Goal: Task Accomplishment & Management: Use online tool/utility

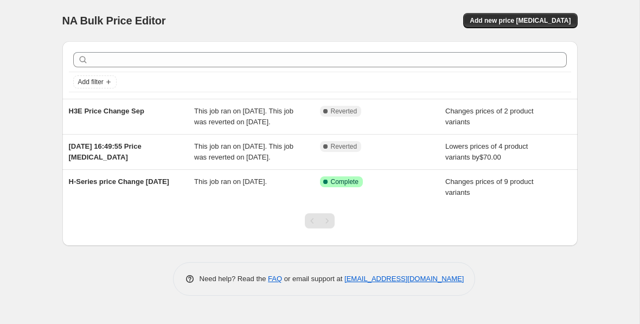
scroll to position [10, 0]
click at [507, 16] on span "Add new price [MEDICAL_DATA]" at bounding box center [519, 20] width 101 height 9
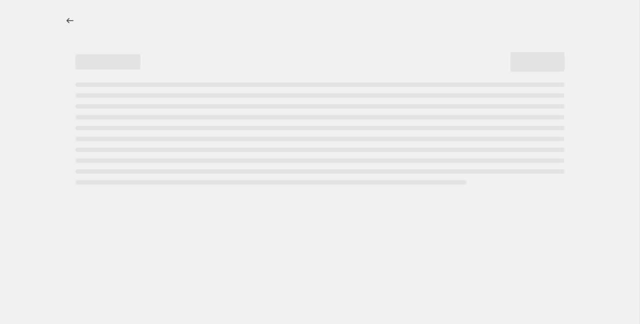
select select "percentage"
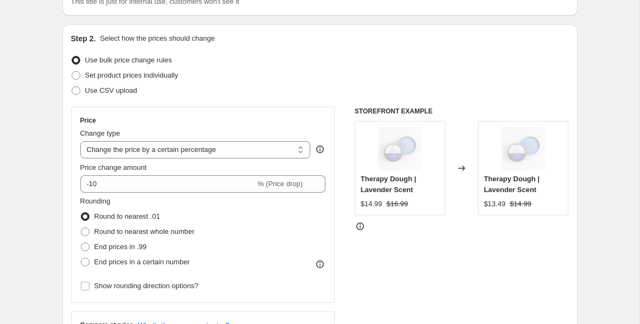
scroll to position [141, 0]
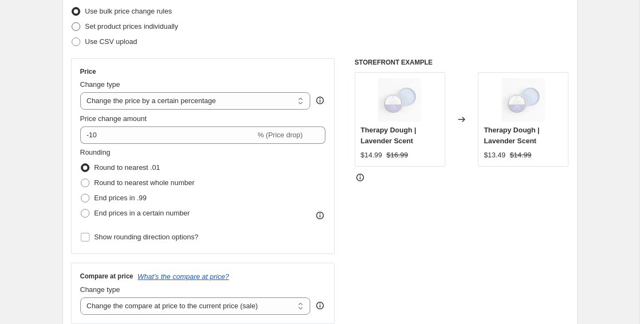
click at [123, 31] on span "Set product prices individually" at bounding box center [131, 26] width 93 height 11
click at [72, 23] on input "Set product prices individually" at bounding box center [72, 22] width 1 height 1
radio input "true"
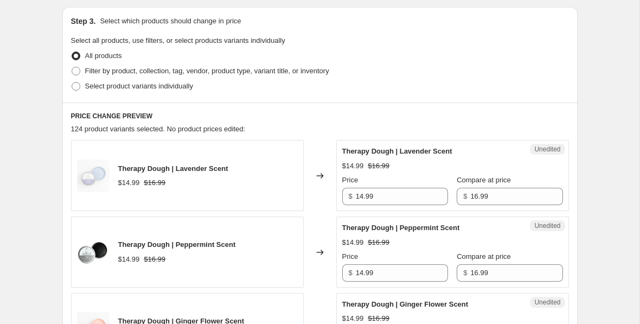
scroll to position [227, 0]
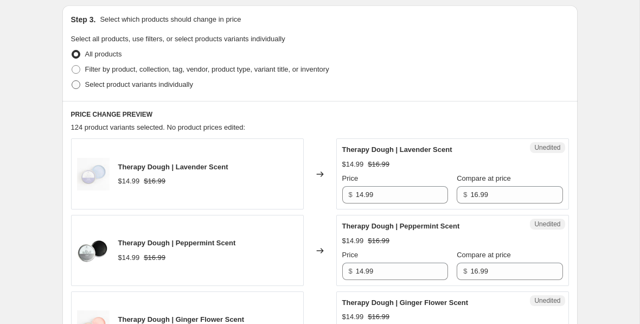
click at [75, 88] on span at bounding box center [76, 84] width 9 height 9
click at [72, 81] on input "Select product variants individually" at bounding box center [72, 80] width 1 height 1
radio input "true"
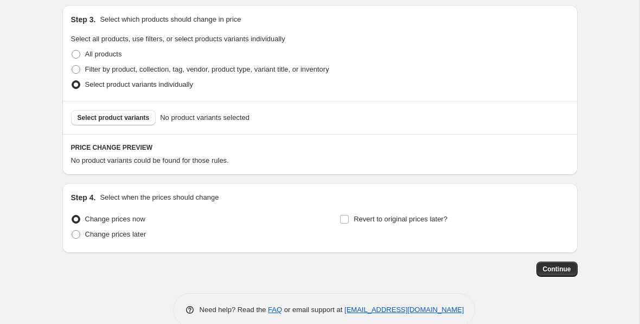
scroll to position [246, 0]
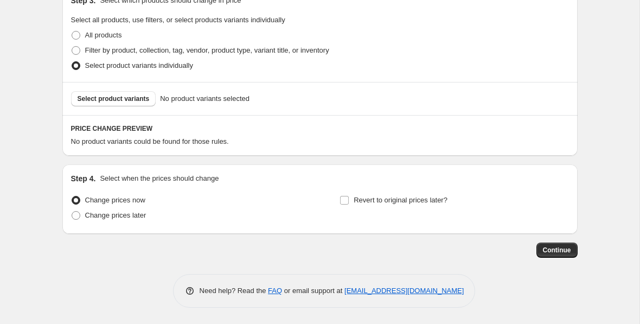
click at [95, 223] on div "Change prices now Change prices later" at bounding box center [185, 208] width 229 height 33
click at [114, 97] on span "Select product variants" at bounding box center [114, 98] width 72 height 9
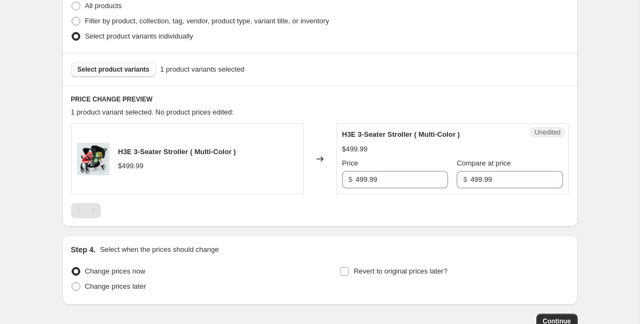
scroll to position [305, 0]
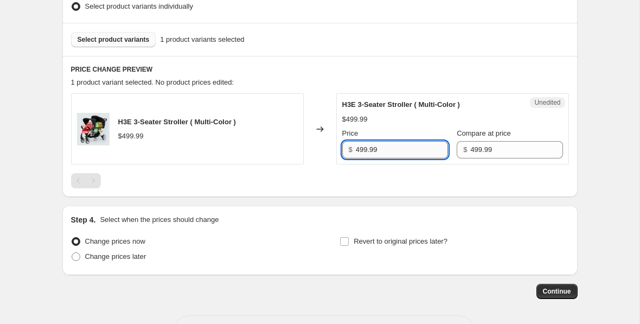
click at [391, 146] on input "499.99" at bounding box center [402, 149] width 92 height 17
drag, startPoint x: 391, startPoint y: 146, endPoint x: 346, endPoint y: 146, distance: 44.5
click at [346, 146] on div "$ 499.99" at bounding box center [395, 149] width 106 height 17
type input "399"
click at [325, 178] on div at bounding box center [320, 180] width 498 height 15
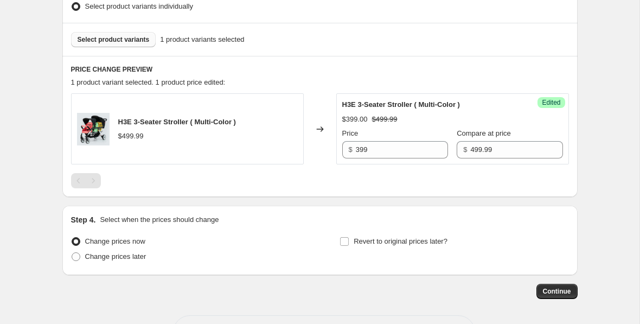
click at [131, 36] on span "Select product variants" at bounding box center [114, 39] width 72 height 9
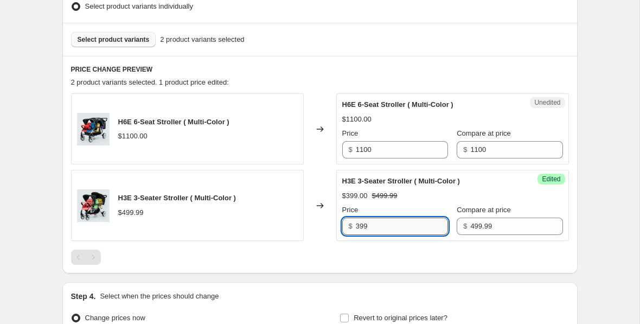
click at [375, 224] on input "399" at bounding box center [402, 225] width 92 height 17
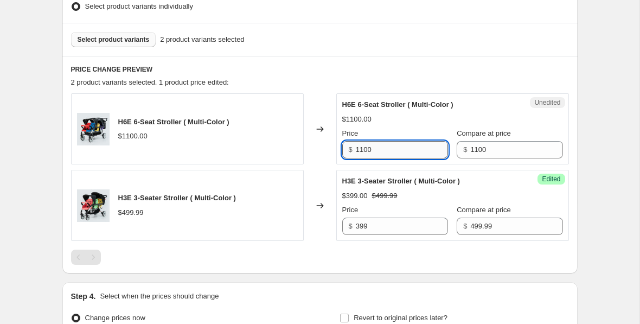
click at [386, 149] on input "1100" at bounding box center [402, 149] width 92 height 17
drag, startPoint x: 386, startPoint y: 149, endPoint x: 349, endPoint y: 149, distance: 37.4
click at [348, 149] on div "$ 1100" at bounding box center [395, 149] width 106 height 17
type input "950"
click at [314, 171] on div "Changed to" at bounding box center [320, 205] width 33 height 71
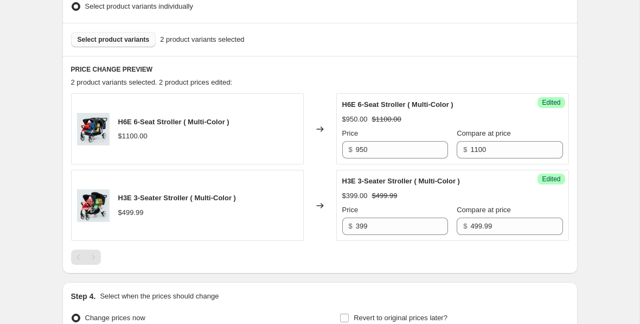
click at [111, 38] on span "Select product variants" at bounding box center [114, 39] width 72 height 9
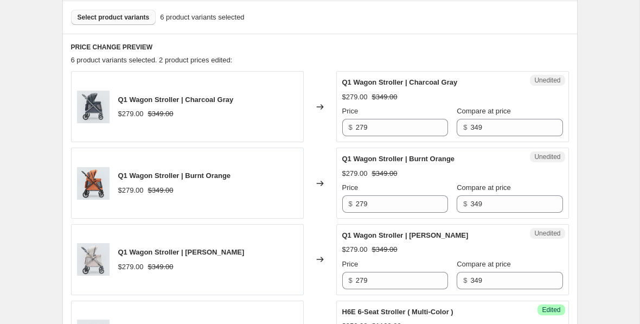
scroll to position [335, 0]
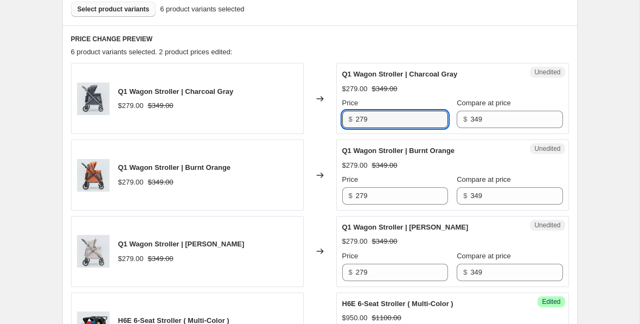
drag, startPoint x: 377, startPoint y: 119, endPoint x: 327, endPoint y: 119, distance: 50.4
click at [327, 119] on div "Q1 Wagon Stroller | Charcoal Gray $279.00 $349.00 Changed to Unedited Q1 Wagon …" at bounding box center [320, 98] width 498 height 71
type input "239"
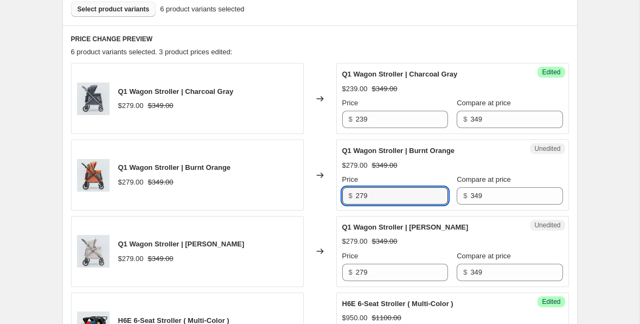
drag, startPoint x: 382, startPoint y: 198, endPoint x: 320, endPoint y: 198, distance: 61.8
click at [320, 198] on div "Q1 Wagon Stroller | Burnt Orange $279.00 $349.00 Changed to Unedited Q1 Wagon S…" at bounding box center [320, 174] width 498 height 71
type input "239"
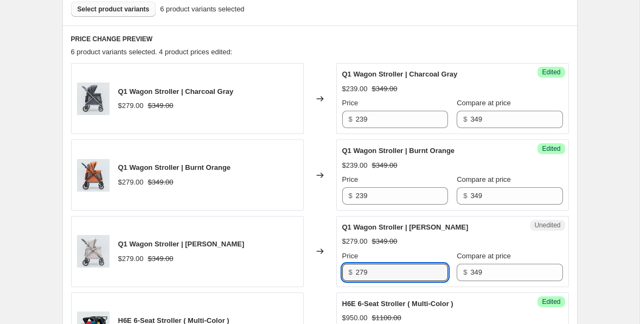
drag, startPoint x: 376, startPoint y: 275, endPoint x: 338, endPoint y: 273, distance: 38.0
click at [338, 273] on div "Unedited Q1 Wagon Stroller | [PERSON_NAME] $279.00 $349.00 Price $ 279 Compare …" at bounding box center [452, 251] width 233 height 71
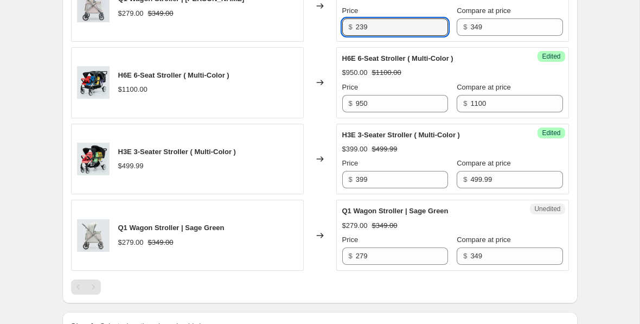
scroll to position [589, 0]
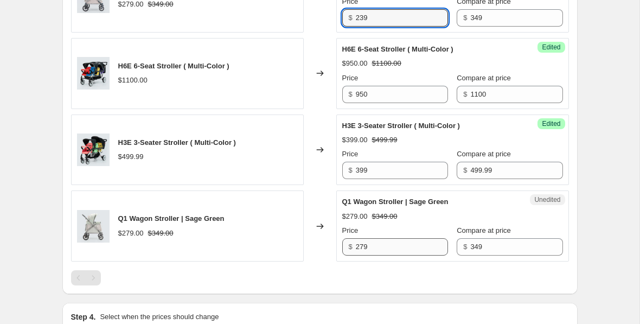
type input "239"
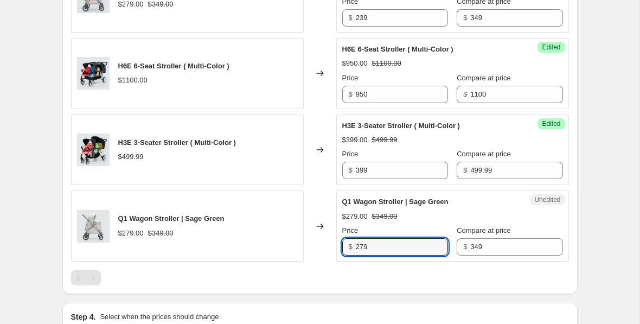
drag, startPoint x: 382, startPoint y: 246, endPoint x: 329, endPoint y: 240, distance: 53.5
click at [329, 244] on div "Q1 Wagon Stroller | Sage Green $279.00 $349.00 Changed to Unedited Q1 Wagon Str…" at bounding box center [320, 225] width 498 height 71
type input "239"
click at [337, 237] on div "Unedited Q1 Wagon Stroller | Sage Green $279.00 $349.00 Price $ 239 Compare at …" at bounding box center [452, 225] width 233 height 71
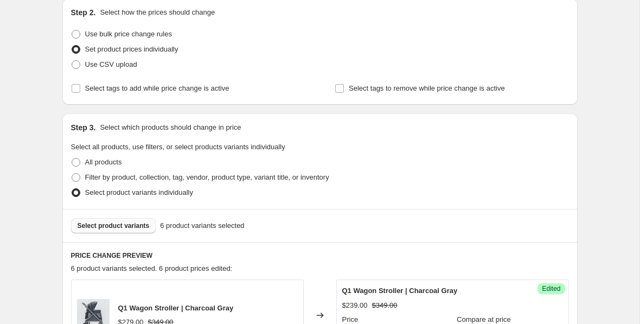
scroll to position [127, 0]
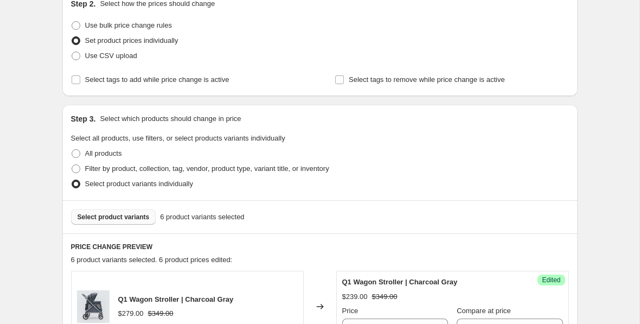
click at [138, 218] on span "Select product variants" at bounding box center [114, 216] width 72 height 9
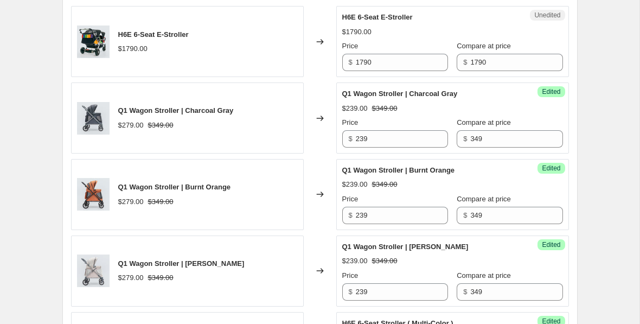
scroll to position [396, 0]
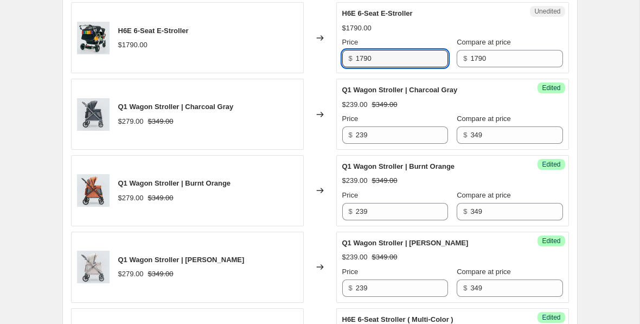
drag, startPoint x: 384, startPoint y: 64, endPoint x: 353, endPoint y: 56, distance: 31.8
click at [353, 56] on div "$ 1790" at bounding box center [395, 58] width 106 height 17
type input "1590"
click at [320, 83] on div "Changed to" at bounding box center [320, 114] width 33 height 71
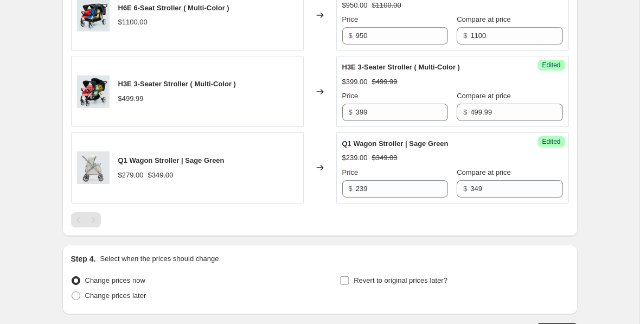
scroll to position [768, 0]
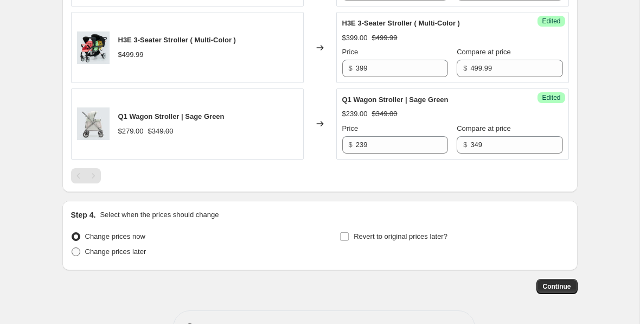
click at [113, 256] on label "Change prices later" at bounding box center [108, 251] width 75 height 15
click at [72, 248] on input "Change prices later" at bounding box center [72, 247] width 1 height 1
radio input "true"
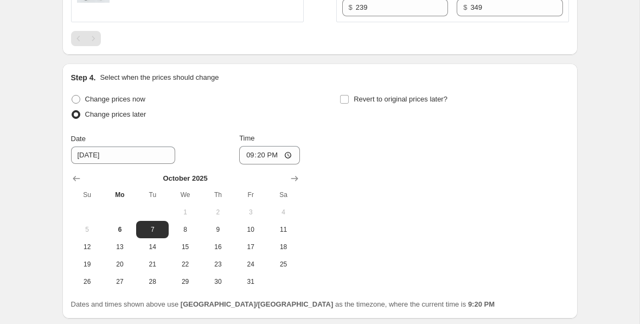
scroll to position [907, 0]
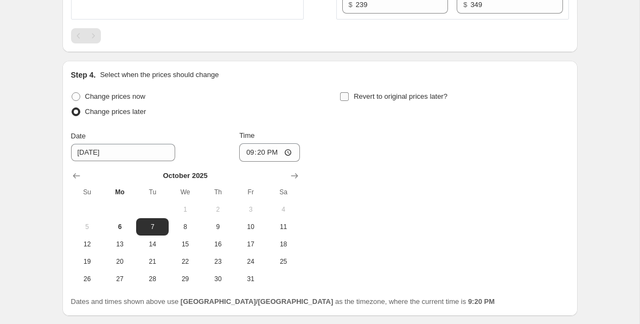
click at [345, 97] on input "Revert to original prices later?" at bounding box center [344, 96] width 9 height 9
checkbox input "true"
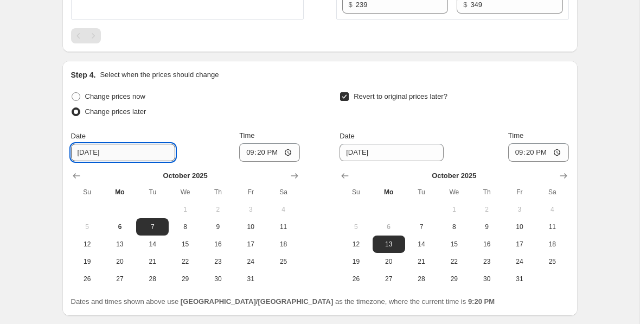
click at [121, 157] on input "[DATE]" at bounding box center [123, 152] width 104 height 17
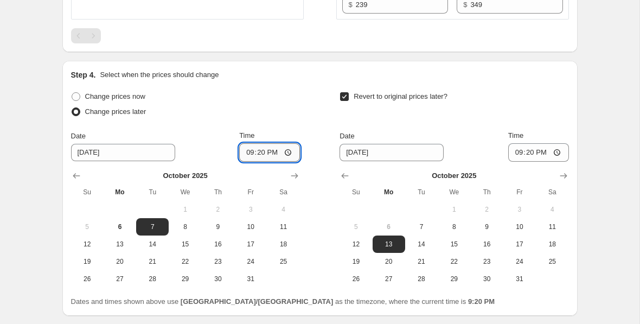
click at [287, 150] on input "21:20" at bounding box center [269, 152] width 61 height 18
click at [302, 93] on div "Change prices now Change prices later Date [DATE] Time 21:[DATE] Mo Tu We Th Fr…" at bounding box center [320, 188] width 498 height 198
click at [208, 299] on b "[GEOGRAPHIC_DATA]/[GEOGRAPHIC_DATA]" at bounding box center [257, 301] width 152 height 8
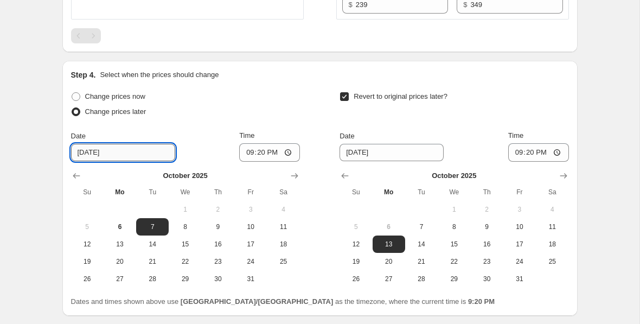
click at [126, 149] on input "[DATE]" at bounding box center [123, 152] width 104 height 17
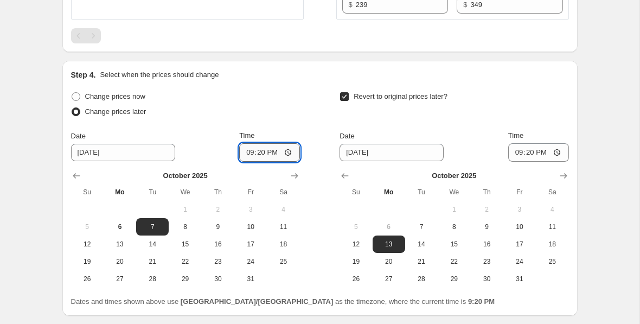
click at [275, 150] on input "21:20" at bounding box center [269, 152] width 61 height 18
click at [287, 151] on input "21:20" at bounding box center [269, 152] width 61 height 18
click at [288, 151] on input "12:20" at bounding box center [269, 152] width 61 height 18
type input "12:30"
click at [318, 134] on div "Change prices now Change prices later Date [DATE] Time 12:[DATE] Mo Tu We Th Fr…" at bounding box center [320, 188] width 498 height 198
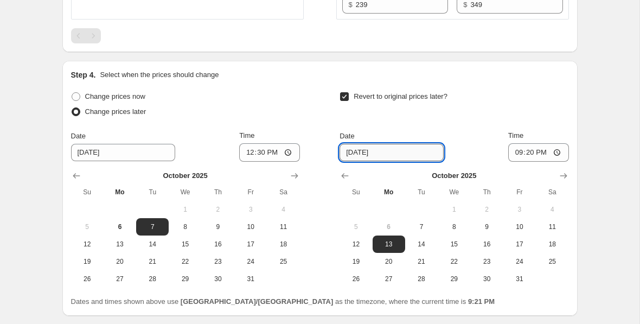
click at [400, 155] on input "[DATE]" at bounding box center [391, 152] width 104 height 17
click at [352, 151] on input "[DATE]" at bounding box center [391, 152] width 104 height 17
click at [364, 153] on input "[DATE]" at bounding box center [391, 152] width 104 height 17
click at [398, 159] on input "[DATE]" at bounding box center [391, 152] width 104 height 17
type input "[DATE]"
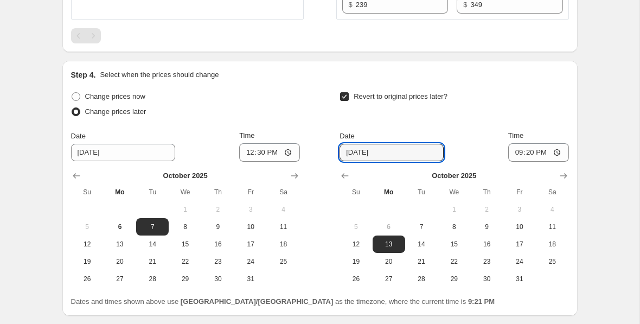
click at [456, 158] on div "Date [DATE] Time 21:20" at bounding box center [453, 145] width 229 height 31
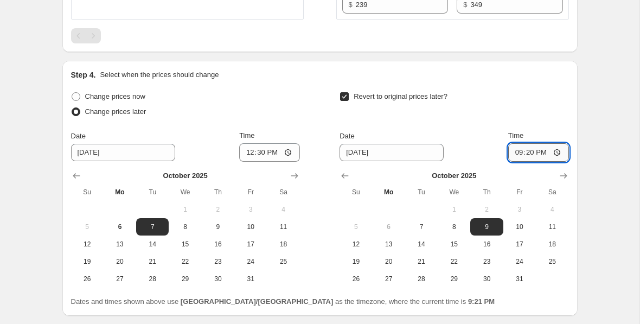
click at [557, 152] on input "21:20" at bounding box center [538, 152] width 61 height 18
type input "12:30"
click at [562, 112] on div "Revert to original prices later?" at bounding box center [453, 105] width 229 height 33
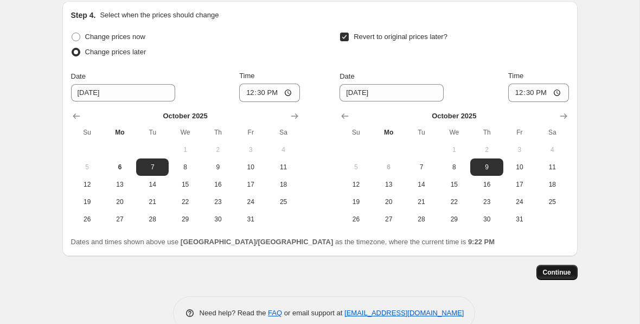
scroll to position [968, 0]
click at [555, 276] on button "Continue" at bounding box center [556, 271] width 41 height 15
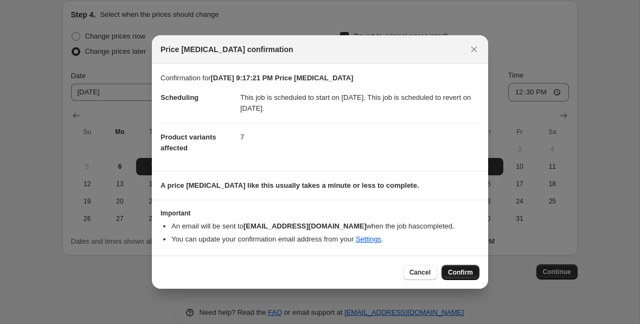
click at [466, 269] on span "Confirm" at bounding box center [460, 272] width 25 height 9
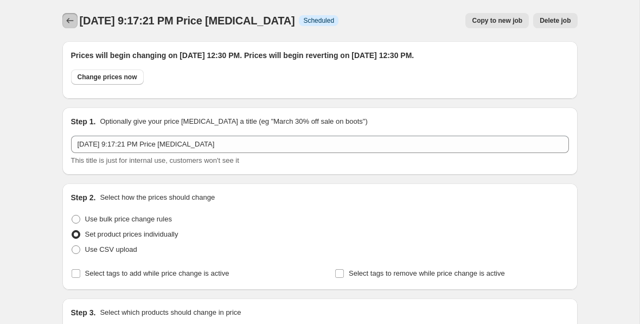
click at [67, 23] on icon "Price change jobs" at bounding box center [70, 20] width 11 height 11
